Goal: Task Accomplishment & Management: Manage account settings

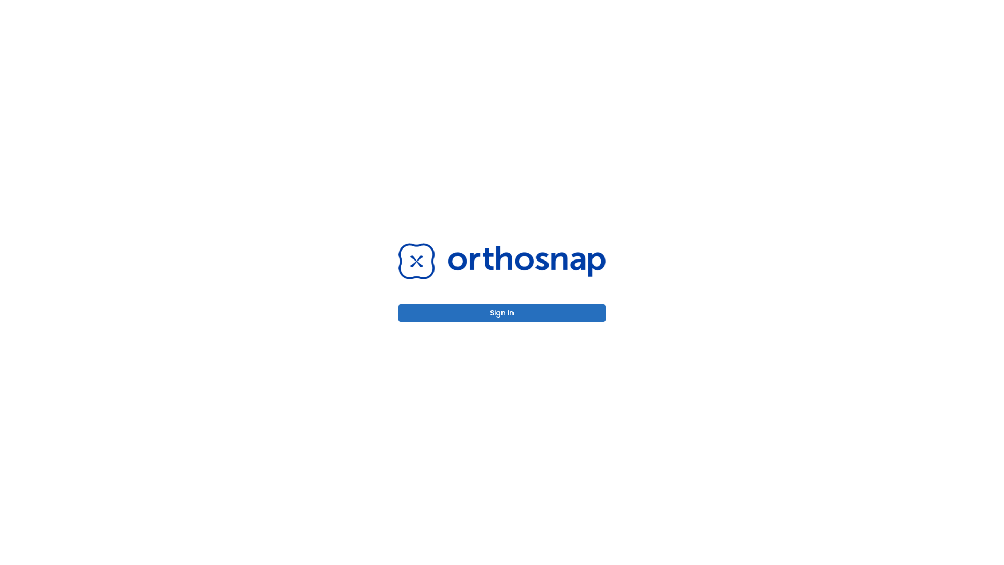
click at [502, 313] on button "Sign in" at bounding box center [501, 312] width 207 height 17
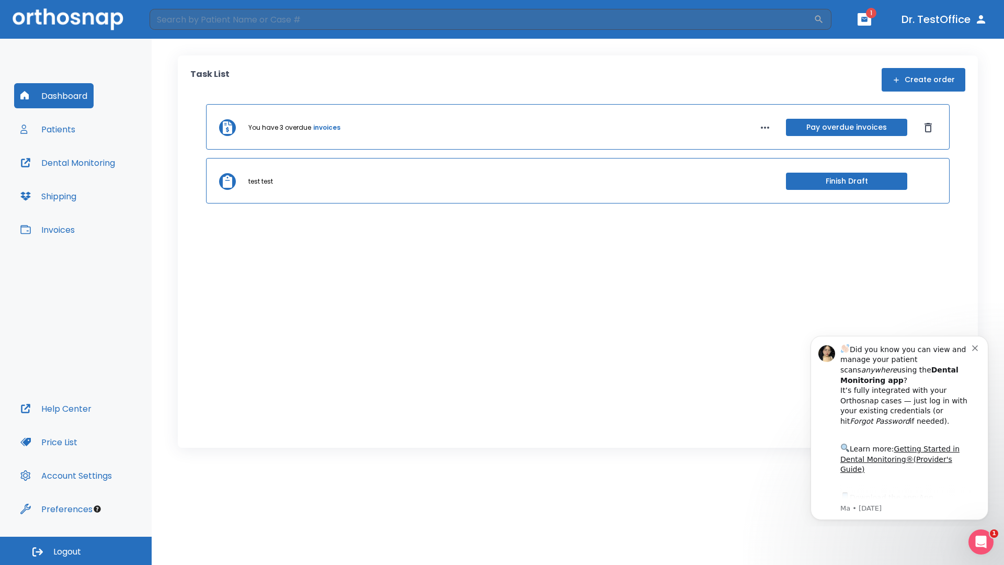
click at [76, 551] on span "Logout" at bounding box center [67, 552] width 28 height 12
